Goal: Task Accomplishment & Management: Manage account settings

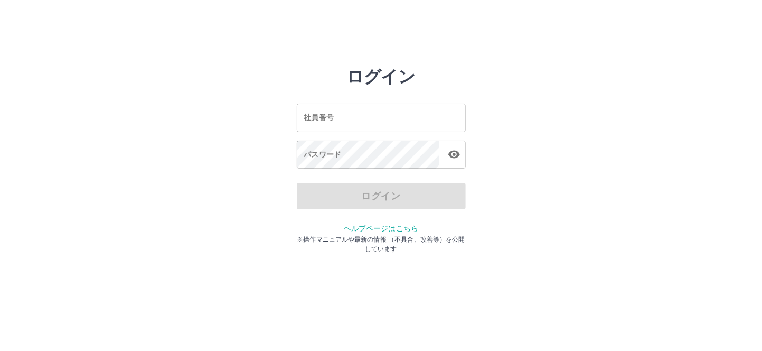
click at [386, 115] on input "社員番号" at bounding box center [381, 118] width 169 height 28
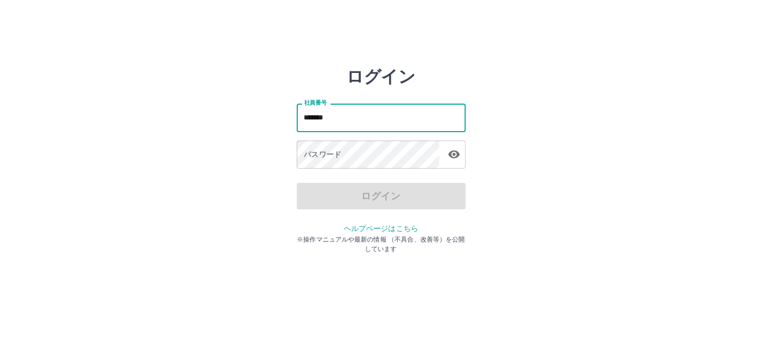
type input "*******"
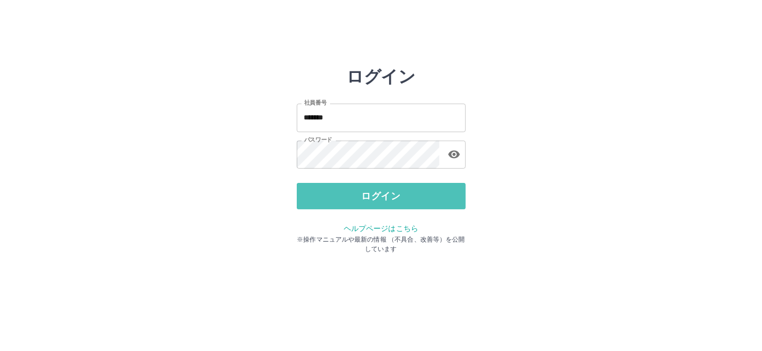
click at [373, 190] on button "ログイン" at bounding box center [381, 196] width 169 height 26
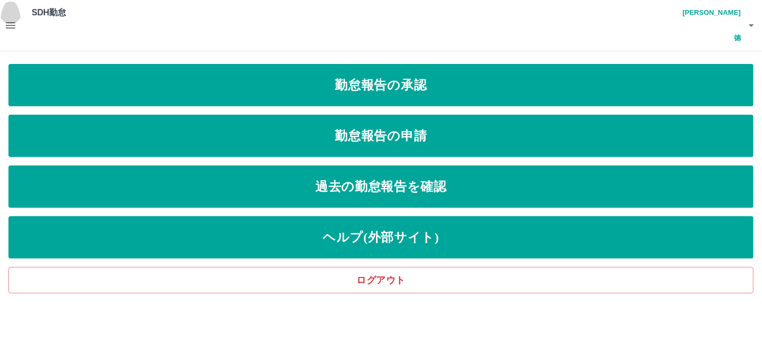
click at [8, 19] on icon "button" at bounding box center [10, 25] width 13 height 13
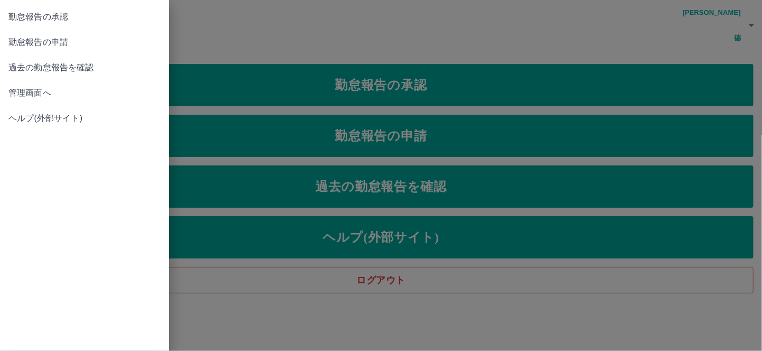
click at [43, 88] on span "管理画面へ" at bounding box center [84, 93] width 152 height 13
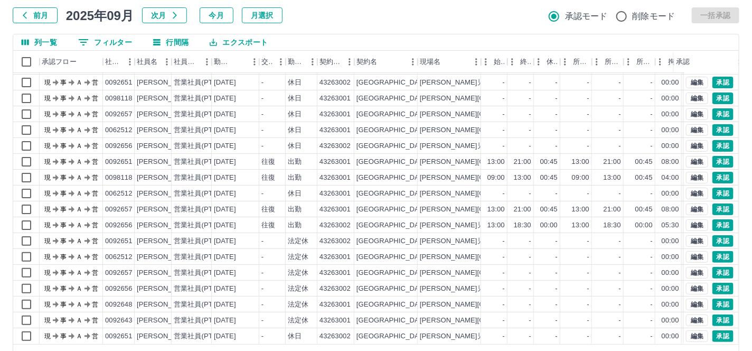
scroll to position [96, 0]
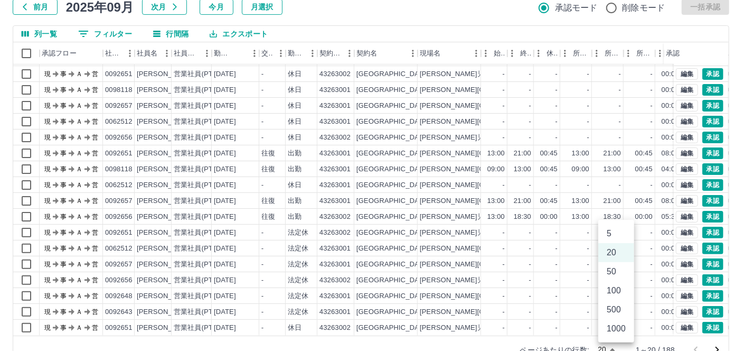
click at [624, 325] on body "SDH勤怠 山内　一德 勤務実績承認 前月 2025年09月 次月 今月 月選択 承認モード 削除モード 一括承認 列一覧 0 フィルター 行間隔 エクスポー…" at bounding box center [376, 140] width 752 height 472
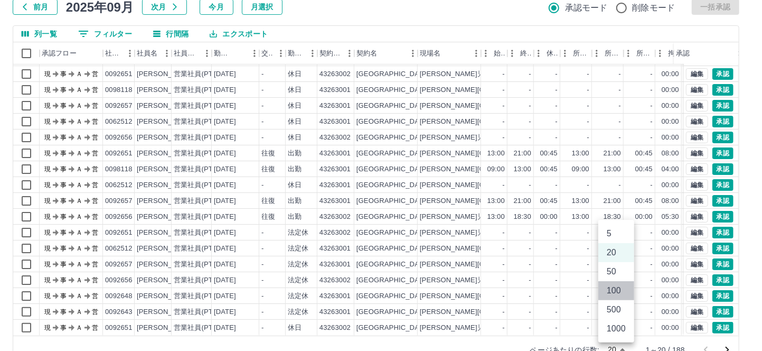
click at [613, 292] on li "100" at bounding box center [616, 290] width 36 height 19
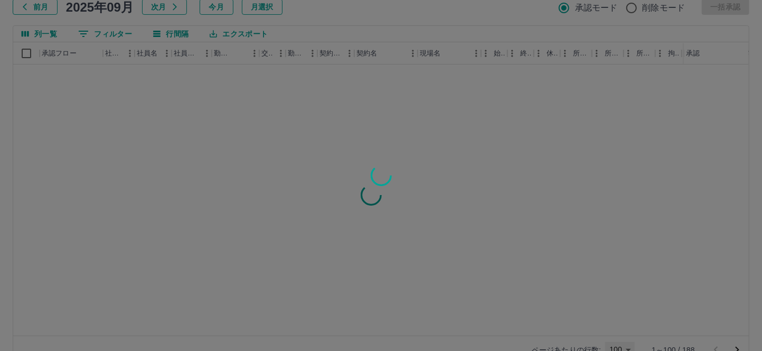
type input "***"
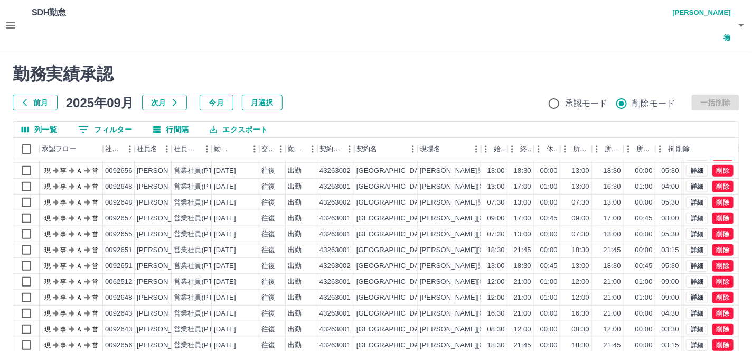
scroll to position [293, 0]
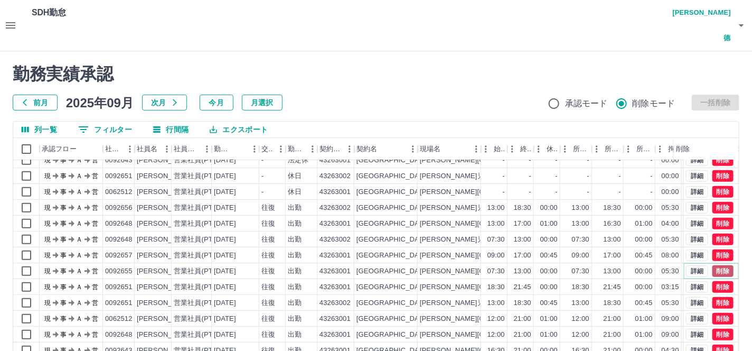
click at [712, 265] on button "削除" at bounding box center [722, 271] width 21 height 12
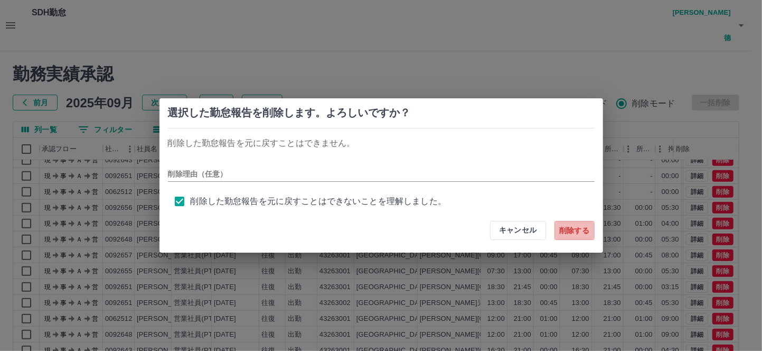
click at [567, 231] on button "削除する" at bounding box center [575, 230] width 40 height 19
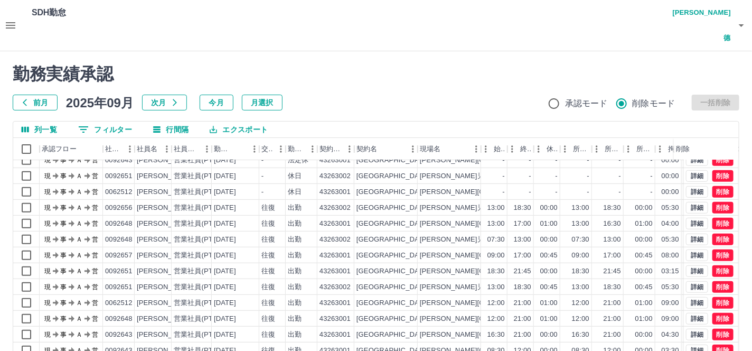
drag, startPoint x: 588, startPoint y: 77, endPoint x: 579, endPoint y: 83, distance: 11.0
click at [588, 97] on span "承認モード" at bounding box center [586, 103] width 43 height 13
